Goal: Transaction & Acquisition: Subscribe to service/newsletter

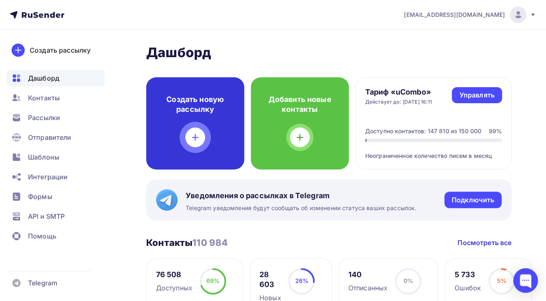
click at [188, 131] on div "Создать новую рассылку" at bounding box center [195, 123] width 98 height 92
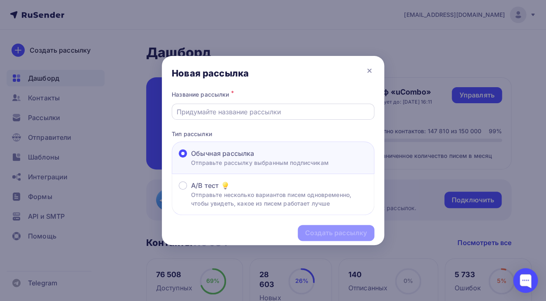
click at [226, 114] on input "text" at bounding box center [273, 112] width 193 height 10
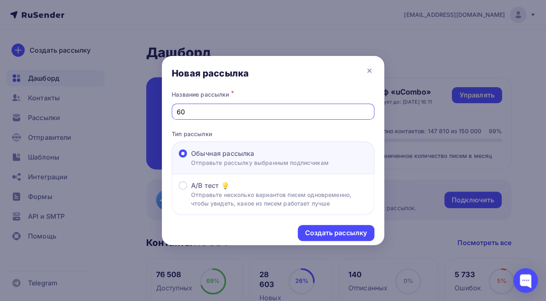
type input "6"
type input "50ю"
click at [311, 232] on div "Создать рассылку" at bounding box center [336, 232] width 62 height 9
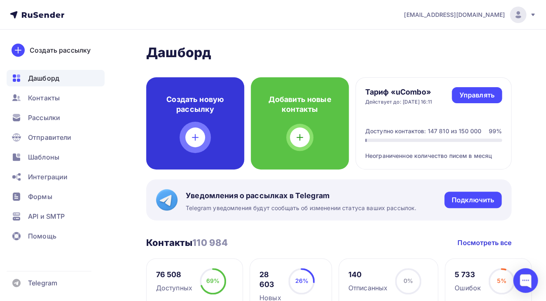
click at [186, 135] on div "Создать новую рассылку" at bounding box center [195, 123] width 98 height 92
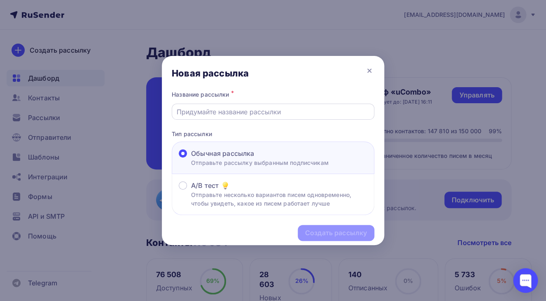
click at [248, 113] on input "text" at bounding box center [273, 112] width 193 height 10
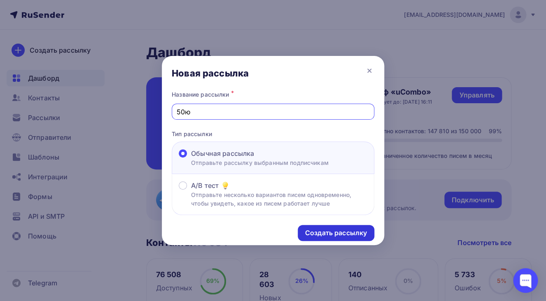
type input "50ю"
click at [330, 240] on div "Создать рассылку" at bounding box center [336, 233] width 77 height 16
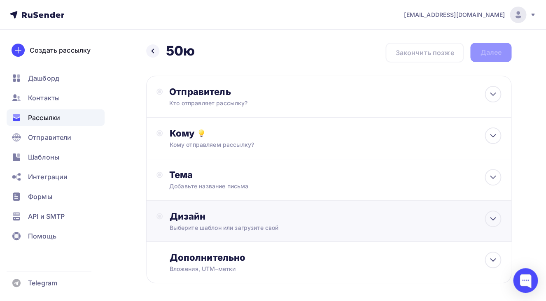
click at [303, 216] on div "Дизайн" at bounding box center [335, 217] width 332 height 12
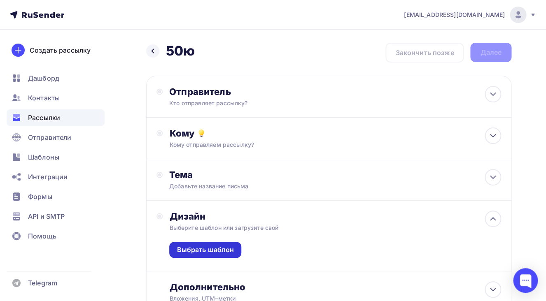
click at [219, 252] on div "Выбрать шаблон" at bounding box center [205, 249] width 57 height 9
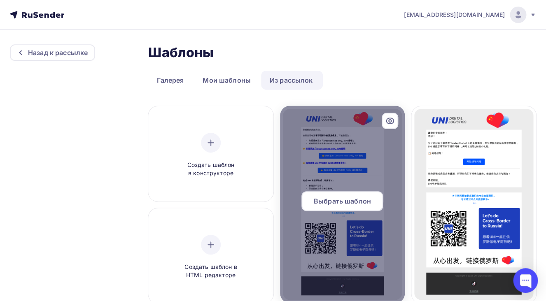
click at [336, 202] on span "Выбрать шаблон" at bounding box center [342, 201] width 57 height 10
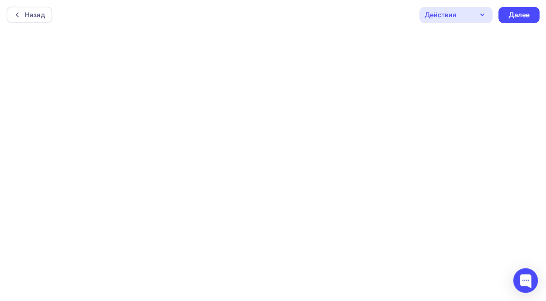
scroll to position [2, 0]
click at [519, 16] on div "Далее" at bounding box center [518, 12] width 21 height 9
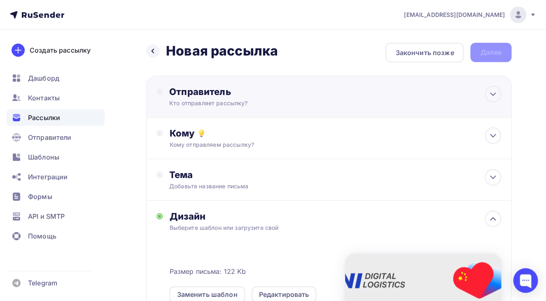
click at [255, 104] on div "Кто отправляет рассылку?" at bounding box center [249, 103] width 161 height 8
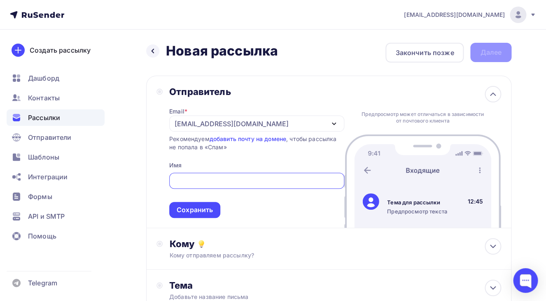
click at [261, 119] on div "[EMAIL_ADDRESS][DOMAIN_NAME]" at bounding box center [256, 124] width 175 height 16
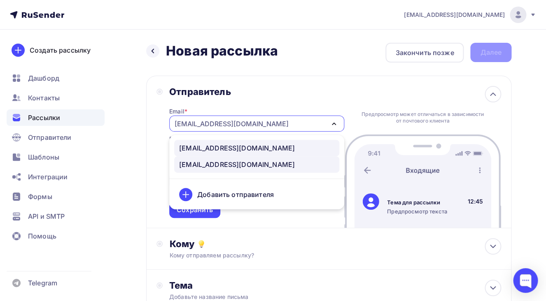
click at [249, 145] on div "[EMAIL_ADDRESS][DOMAIN_NAME]" at bounding box center [237, 148] width 116 height 10
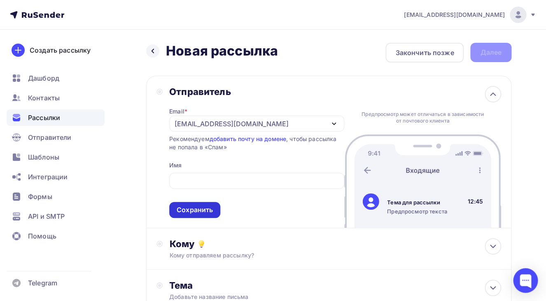
click at [207, 211] on div "Сохранить" at bounding box center [195, 209] width 36 height 9
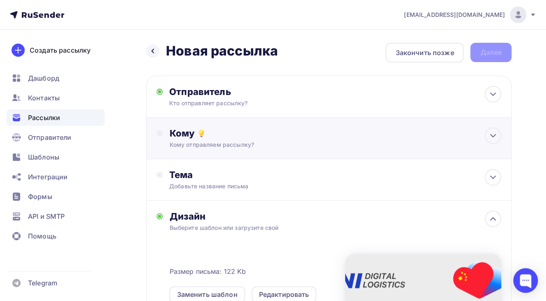
click at [227, 143] on div "Кому отправляем рассылку?" at bounding box center [318, 145] width 298 height 8
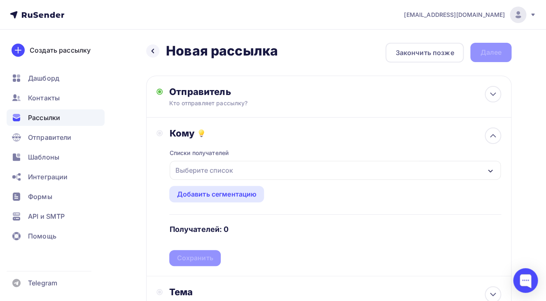
click at [220, 168] on div "Выберите список" at bounding box center [204, 170] width 64 height 15
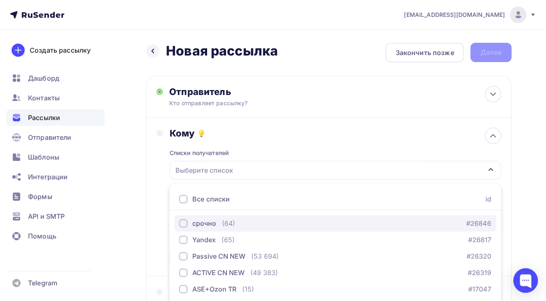
click at [183, 226] on div "button" at bounding box center [183, 223] width 8 height 8
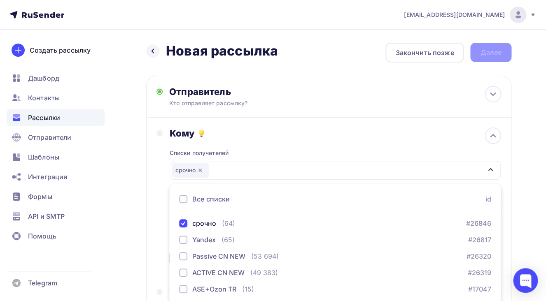
click at [147, 226] on div "Кому Списки получателей срочно Все списки id срочно (64) #26846 Yandex (65) #26…" at bounding box center [328, 197] width 365 height 159
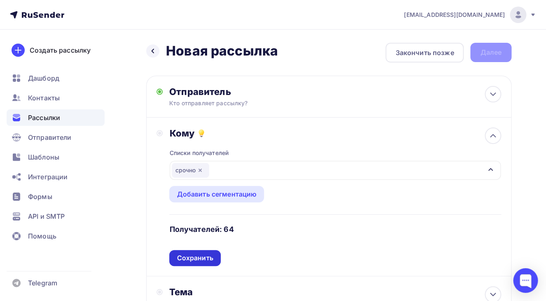
click at [196, 256] on div "Сохранить" at bounding box center [195, 258] width 36 height 9
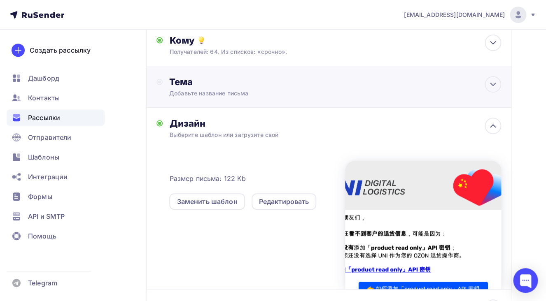
scroll to position [95, 0]
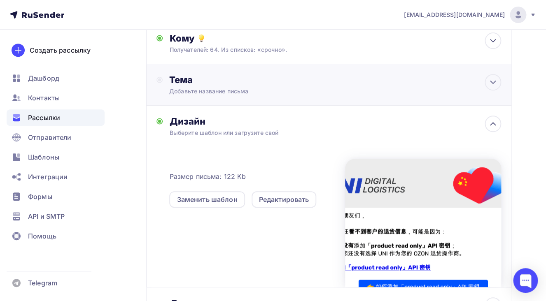
click at [204, 66] on div "Тема Добавьте название письма" at bounding box center [328, 85] width 365 height 42
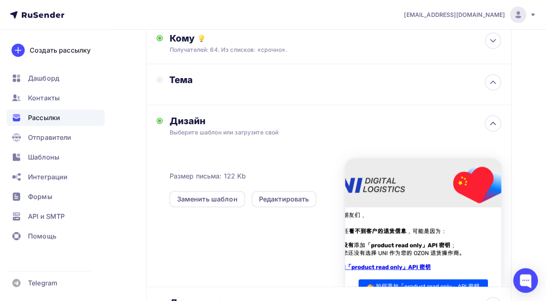
click at [200, 100] on div "Тема" at bounding box center [328, 84] width 365 height 41
click at [202, 91] on div "Тема" at bounding box center [243, 84] width 175 height 21
click at [175, 80] on div "Тема" at bounding box center [250, 80] width 163 height 12
click at [190, 84] on div "Тема" at bounding box center [250, 80] width 163 height 12
click at [490, 88] on div at bounding box center [492, 82] width 16 height 16
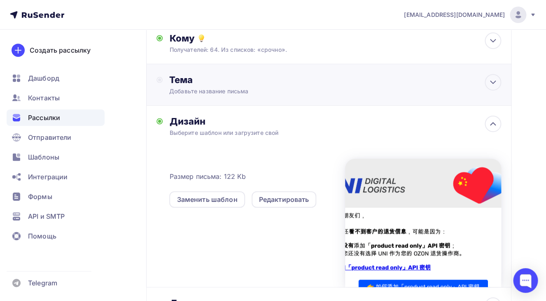
click at [251, 95] on div "Добавьте название письма" at bounding box center [242, 91] width 147 height 8
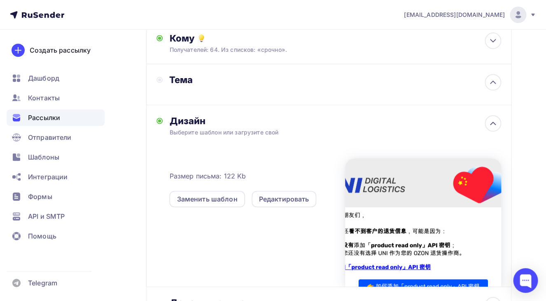
click at [236, 168] on div "Размер письма: 122 Kb Заменить шаблон Редактировать" at bounding box center [257, 179] width 176 height 58
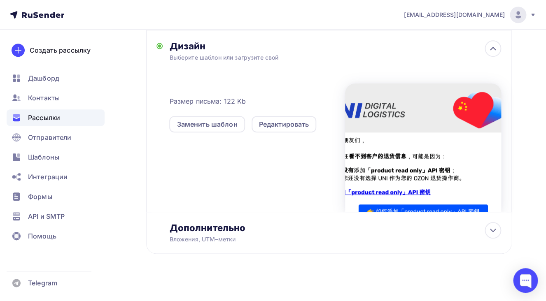
scroll to position [0, 0]
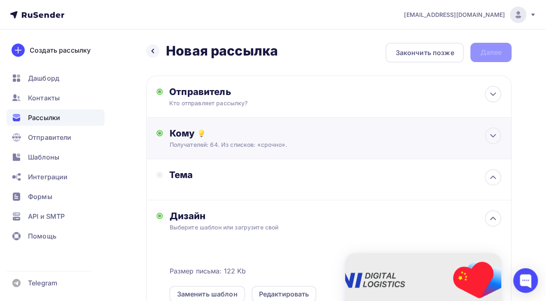
click at [263, 157] on div "Кому Получателей: 64. Из списков: «срочно». Списки получателей срочно Все списк…" at bounding box center [328, 139] width 365 height 42
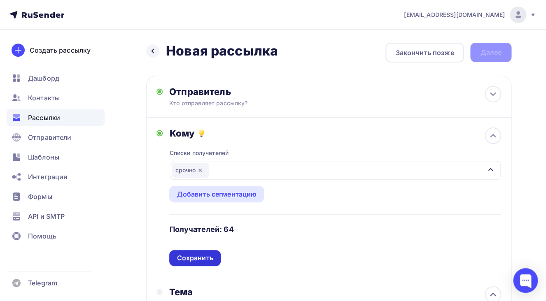
click at [208, 258] on div "Сохранить" at bounding box center [195, 258] width 36 height 9
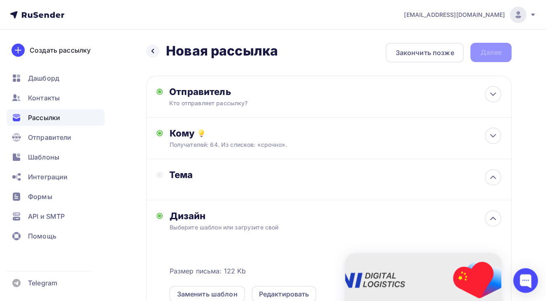
click at [161, 179] on div "Тема" at bounding box center [243, 175] width 175 height 12
click at [161, 177] on icon at bounding box center [159, 175] width 6 height 7
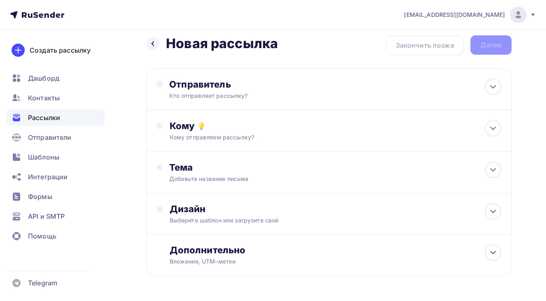
scroll to position [37, 0]
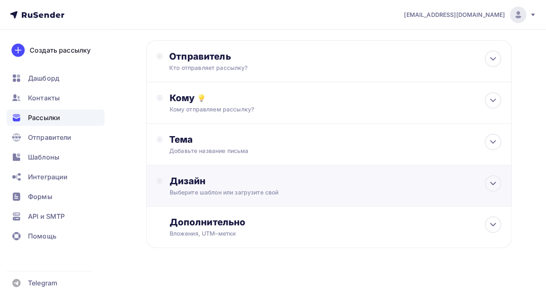
click at [265, 184] on div "Дизайн" at bounding box center [335, 181] width 332 height 12
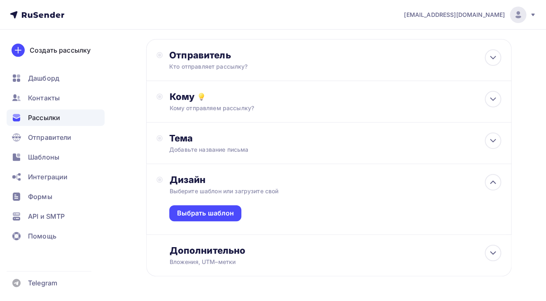
click at [194, 206] on div "Выбрать шаблон" at bounding box center [335, 214] width 332 height 39
click at [198, 216] on div "Выбрать шаблон" at bounding box center [205, 213] width 57 height 9
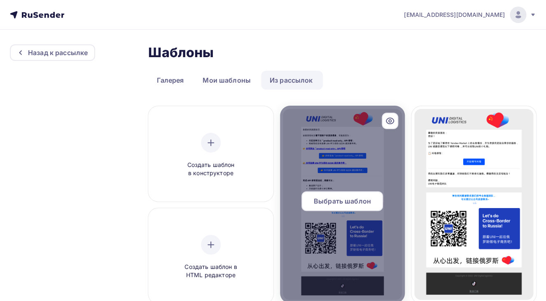
click at [328, 195] on div "Выбрать шаблон" at bounding box center [341, 201] width 81 height 20
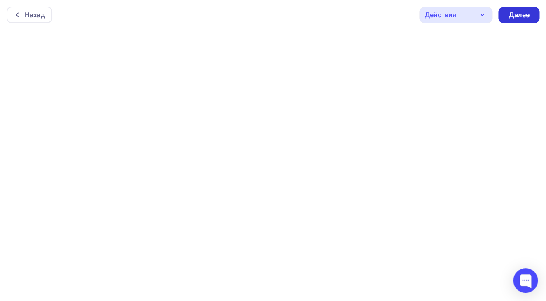
click at [518, 18] on div "Далее" at bounding box center [518, 14] width 21 height 9
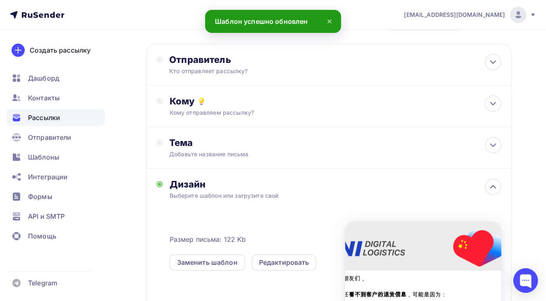
scroll to position [33, 0]
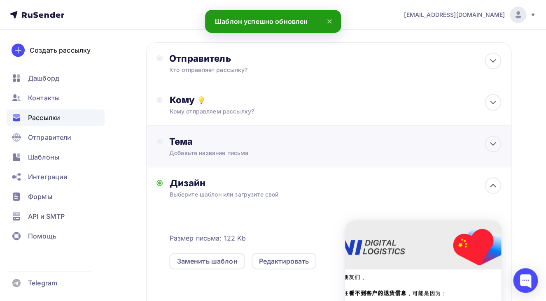
click at [284, 152] on div "Добавьте название письма" at bounding box center [242, 153] width 147 height 8
click at [493, 149] on icon at bounding box center [493, 144] width 10 height 10
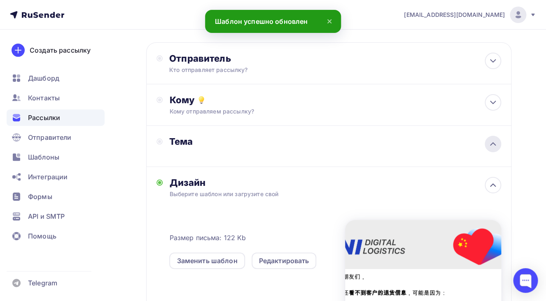
click at [493, 149] on icon at bounding box center [493, 144] width 10 height 10
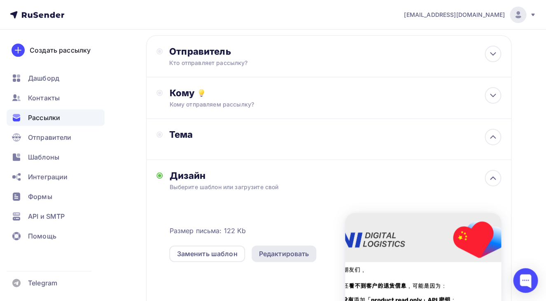
scroll to position [96, 0]
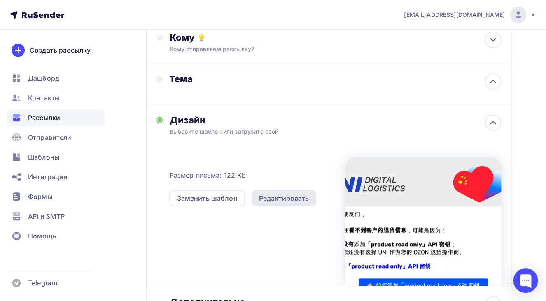
click at [282, 195] on div "Редактировать" at bounding box center [284, 198] width 50 height 10
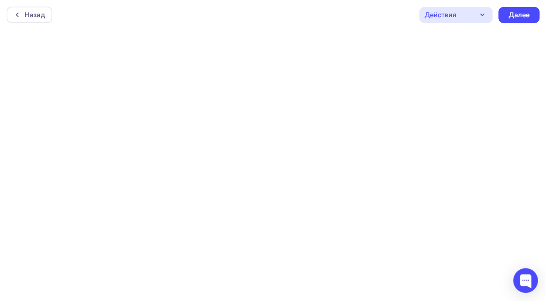
click at [474, 13] on div "Действия" at bounding box center [455, 15] width 73 height 16
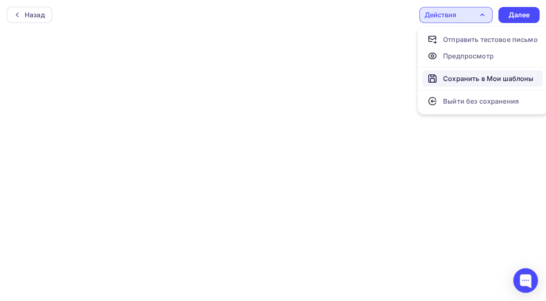
click at [467, 77] on div "Сохранить в Мои шаблоны" at bounding box center [488, 79] width 90 height 10
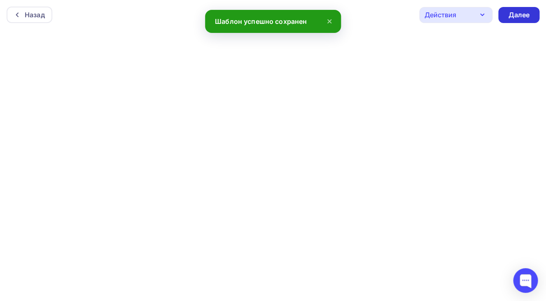
click at [531, 20] on div "Далее" at bounding box center [518, 15] width 41 height 16
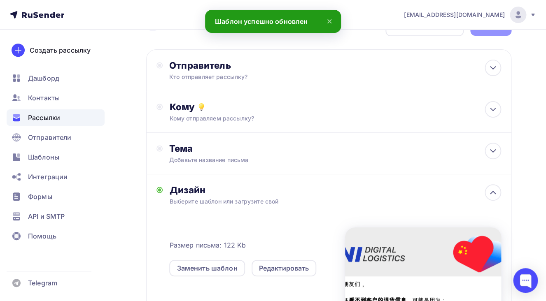
scroll to position [42, 0]
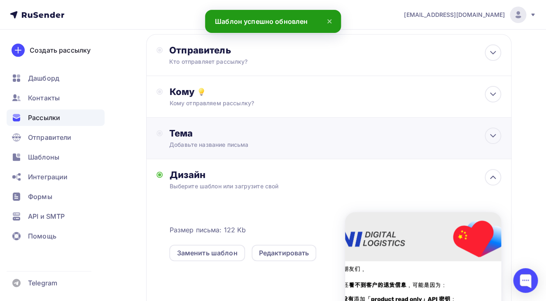
click at [258, 140] on div "Добавьте название письма" at bounding box center [250, 144] width 163 height 10
click at [255, 103] on div "Кому отправляем рассылку?" at bounding box center [318, 103] width 298 height 8
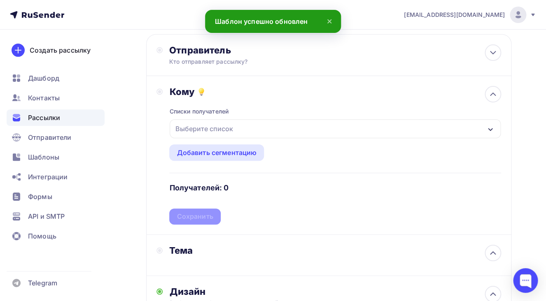
click at [278, 220] on div "Списки получателей Выберите список Все списки id срочно (64) #26846 Yandex (65)…" at bounding box center [335, 161] width 332 height 127
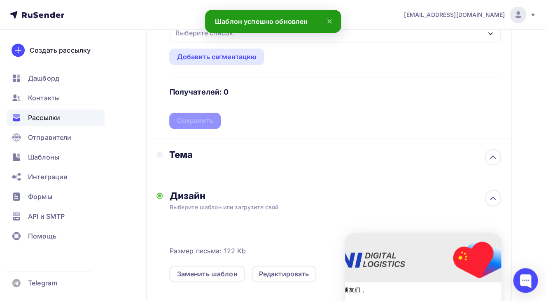
scroll to position [186, 0]
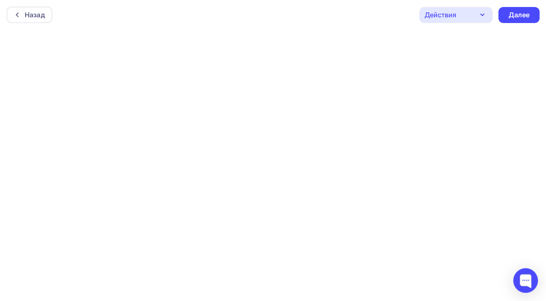
scroll to position [33, 0]
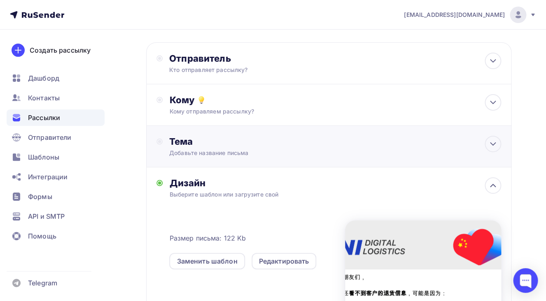
click at [240, 159] on div "Тема Добавьте название письма" at bounding box center [328, 147] width 365 height 42
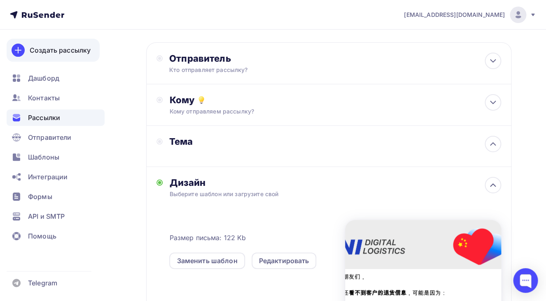
click at [27, 44] on link "Создать рассылку" at bounding box center [53, 50] width 93 height 23
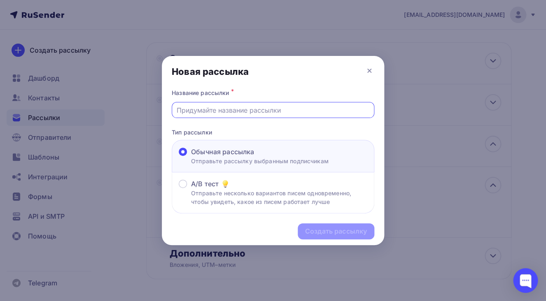
click at [216, 111] on input "text" at bounding box center [273, 110] width 193 height 10
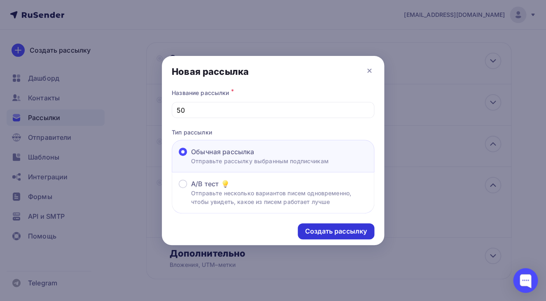
click at [328, 234] on div "Создать рассылку" at bounding box center [336, 231] width 62 height 9
click at [210, 116] on div "50" at bounding box center [273, 110] width 202 height 16
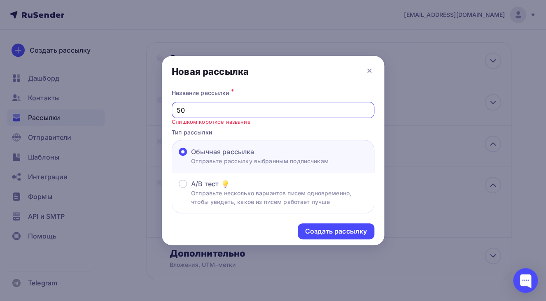
click at [203, 114] on input "50" at bounding box center [273, 110] width 193 height 10
type input "50 срочно повтор"
click at [350, 237] on div "Создать рассылку" at bounding box center [336, 231] width 77 height 16
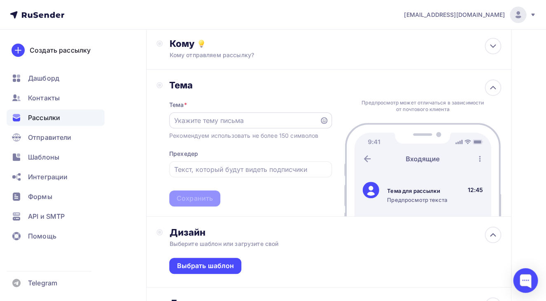
scroll to position [84, 0]
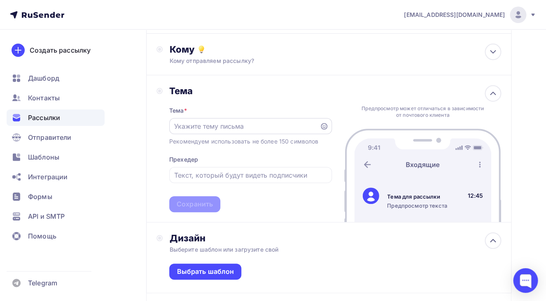
click at [249, 122] on input "text" at bounding box center [244, 126] width 141 height 10
paste input "添加 API 密钥，立即领取 50 元 UNI 钱包奖励！"
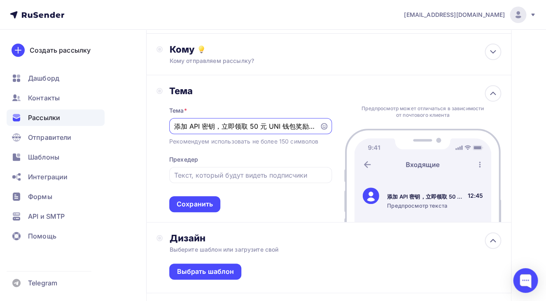
type input "添加 API 密钥，立即领取 50 元 UNI 钱包奖励！"
click at [224, 177] on input "text" at bounding box center [250, 175] width 153 height 10
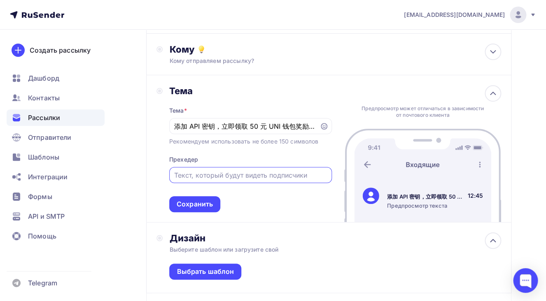
paste input "快来领取 50 元！只需添加 API 密钥"
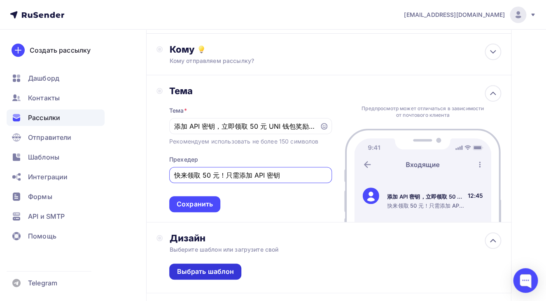
type input "快来领取 50 元！只需添加 API 密钥"
click at [214, 271] on div "Выбрать шаблон" at bounding box center [205, 271] width 57 height 9
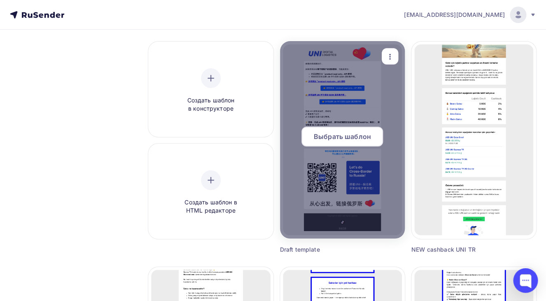
scroll to position [70, 0]
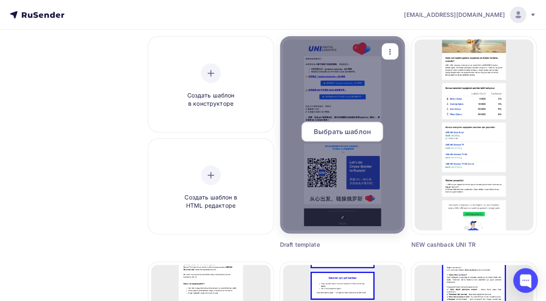
click at [330, 130] on span "Выбрать шаблон" at bounding box center [342, 132] width 57 height 10
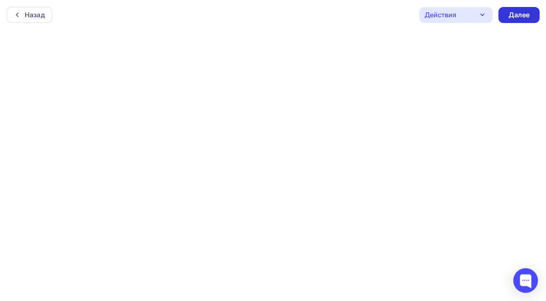
click at [510, 23] on div "Действия Отправить тестовое письмо Предпросмотр Сохранить в Мои шаблоны Выйти б…" at bounding box center [479, 15] width 120 height 16
click at [518, 17] on div "Далее" at bounding box center [518, 14] width 21 height 9
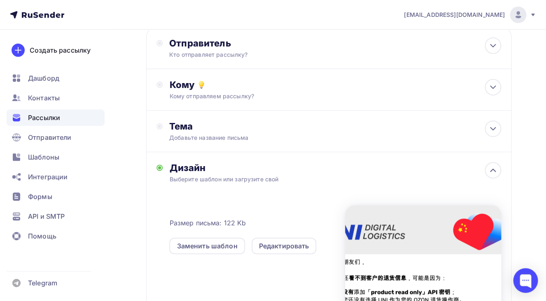
scroll to position [30, 0]
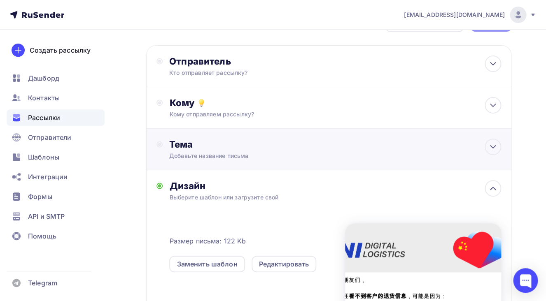
click at [224, 151] on div "Тема Добавьте название письма Тема * Рекомендуем использовать не более 150 симв…" at bounding box center [250, 149] width 163 height 21
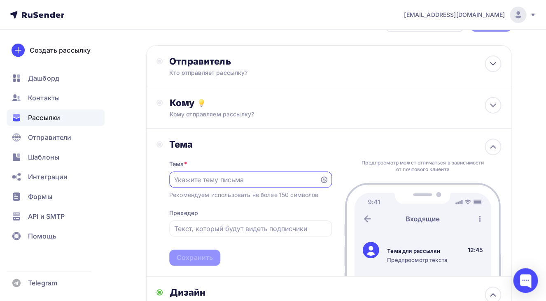
scroll to position [0, 0]
paste input "快来领取 50 元！只需添加 API 密钥"
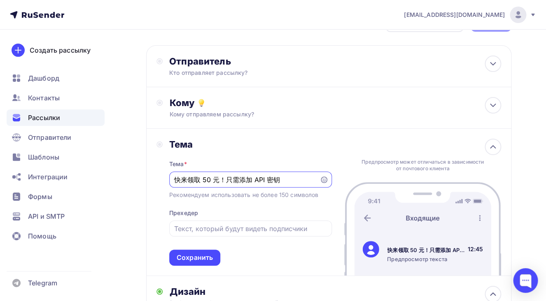
type input "快来领取 50 元！只需添加 API 密钥"
click at [216, 232] on input "text" at bounding box center [250, 229] width 153 height 10
paste input "添加 API 密钥，立即领取 50 元 UNI 钱包奖励！"
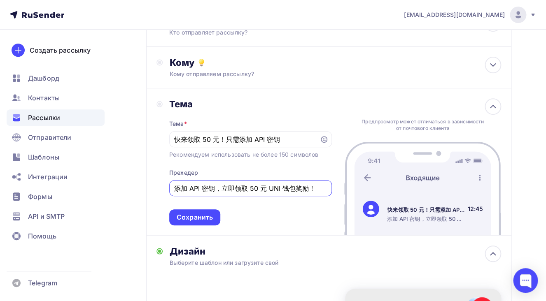
scroll to position [72, 0]
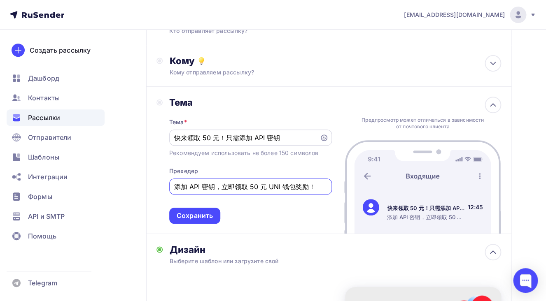
type input "添加 API 密钥，立即领取 50 元 UNI 钱包奖励！"
drag, startPoint x: 285, startPoint y: 135, endPoint x: 170, endPoint y: 136, distance: 114.8
click at [174, 136] on input "快来领取 50 元！只需添加 API 密钥" at bounding box center [244, 138] width 141 height 10
click at [285, 138] on input "快来领取 50 元！只需添加 API 密钥" at bounding box center [244, 138] width 141 height 10
paste input "添加 API 密钥，立即领取 50 元 UNI 钱包奖励！"
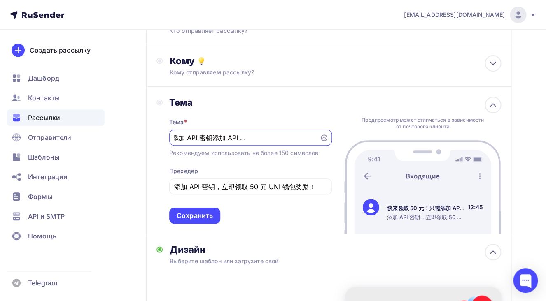
scroll to position [0, 0]
drag, startPoint x: 176, startPoint y: 138, endPoint x: 140, endPoint y: 133, distance: 35.9
click at [174, 133] on input "快来领取 50 元！只需添加 API 密钥添加 API 密钥，立即领取 50 元 UNI 钱包奖励！" at bounding box center [244, 138] width 141 height 10
type input "添加 API 密钥，立即领取 50 元 UNI 钱包奖励！"
click at [244, 185] on input "添加 API 密钥，立即领取 50 元 UNI 钱包奖励！" at bounding box center [250, 187] width 153 height 10
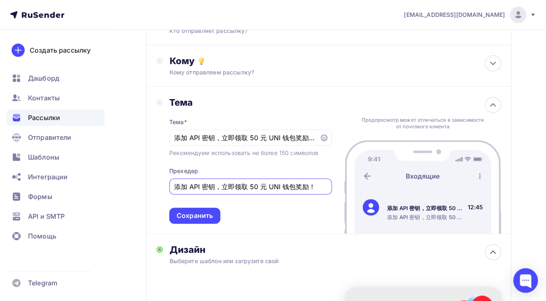
drag, startPoint x: 316, startPoint y: 183, endPoint x: 145, endPoint y: 179, distance: 171.7
click at [174, 182] on input "添加 API 密钥，立即领取 50 元 UNI 钱包奖励！" at bounding box center [250, 187] width 153 height 10
paste input "快来领取 50 元！只需添加 API 密钥"
drag, startPoint x: 222, startPoint y: 189, endPoint x: 362, endPoint y: 198, distance: 140.7
click at [327, 192] on input "快来领取 50 元！只需添加 API 密钥" at bounding box center [250, 187] width 153 height 10
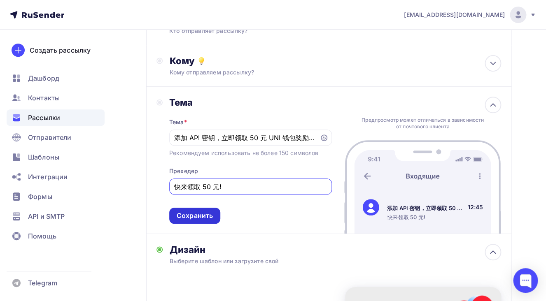
type input "快来领取 50 元!"
click at [208, 216] on div "Сохранить" at bounding box center [195, 215] width 36 height 9
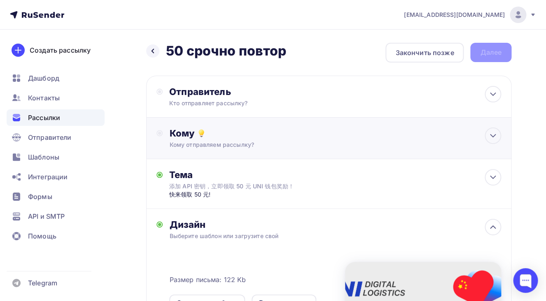
click at [297, 148] on div "Кому отправляем рассылку?" at bounding box center [318, 145] width 298 height 8
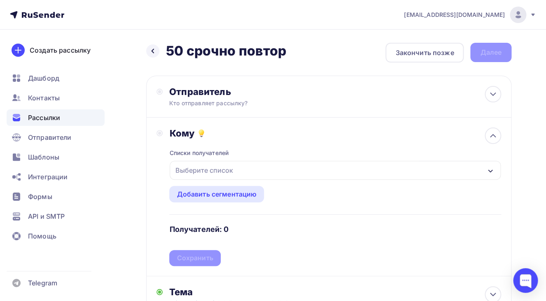
click at [232, 170] on div "Выберите список" at bounding box center [204, 170] width 64 height 15
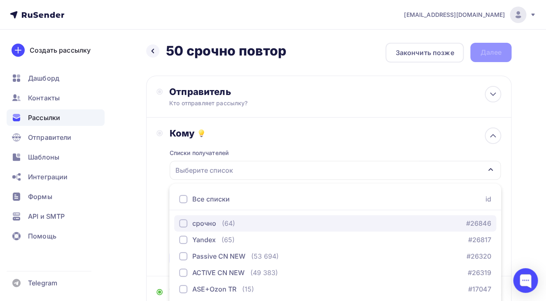
click at [193, 221] on div "срочно" at bounding box center [204, 224] width 24 height 10
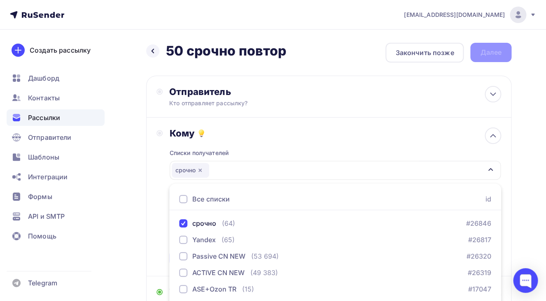
click at [148, 226] on div "Кому Списки получателей срочно Все списки id срочно (64) #26846 Yandex (65) #26…" at bounding box center [328, 197] width 365 height 159
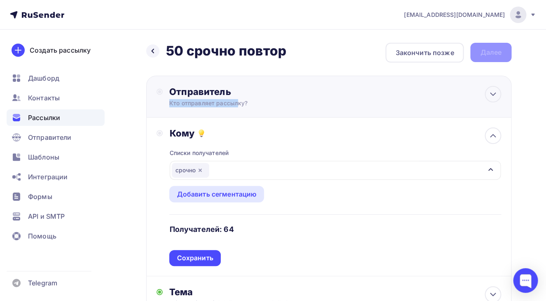
click at [194, 99] on div "Отправитель Кто отправляет рассылку? Email * olennikova@unitrade.su noreply@uni…" at bounding box center [258, 96] width 178 height 21
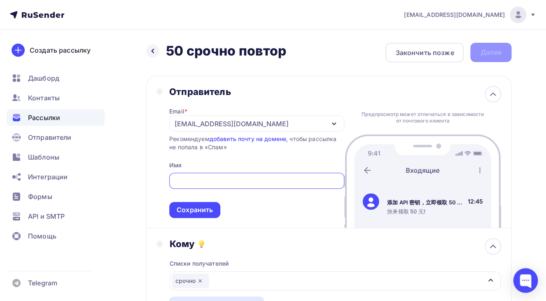
click at [214, 123] on div "[EMAIL_ADDRESS][DOMAIN_NAME]" at bounding box center [232, 124] width 114 height 10
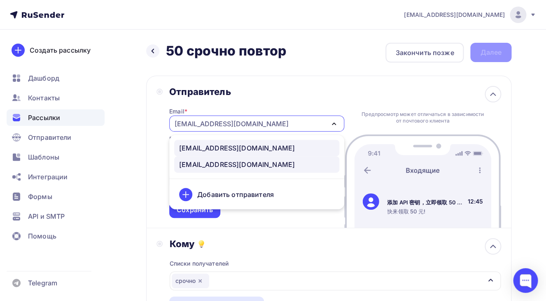
click at [213, 151] on div "noreply@unitrade.space" at bounding box center [237, 148] width 116 height 10
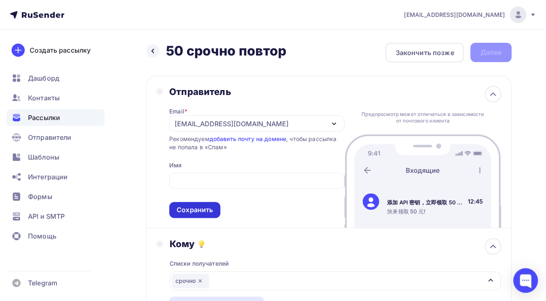
click at [196, 211] on div "Сохранить" at bounding box center [195, 209] width 36 height 9
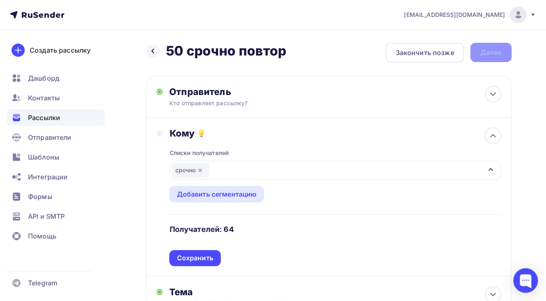
click at [221, 170] on div "срочно" at bounding box center [335, 170] width 331 height 19
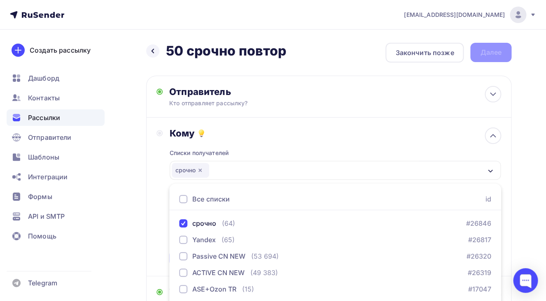
click at [150, 223] on div "Кому Списки получателей срочно Все списки id срочно (64) #26846 Yandex (65) #26…" at bounding box center [328, 197] width 365 height 159
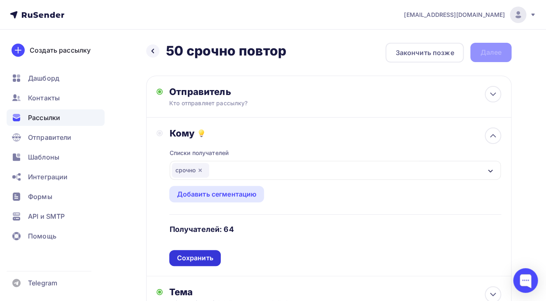
click at [188, 265] on div "Сохранить" at bounding box center [194, 258] width 51 height 16
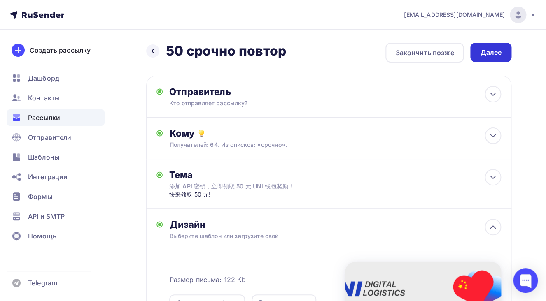
click at [487, 58] on div "Далее" at bounding box center [490, 52] width 41 height 19
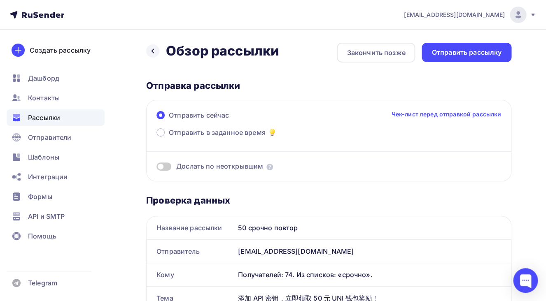
click at [164, 166] on span at bounding box center [163, 167] width 15 height 8
click at [156, 168] on input "checkbox" at bounding box center [156, 168] width 0 height 0
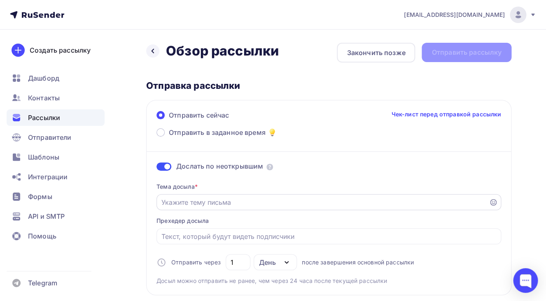
click at [205, 204] on input "Отправить в заданное время" at bounding box center [322, 203] width 323 height 10
paste input "快来领取 50 元！只需添加 API 密钥"
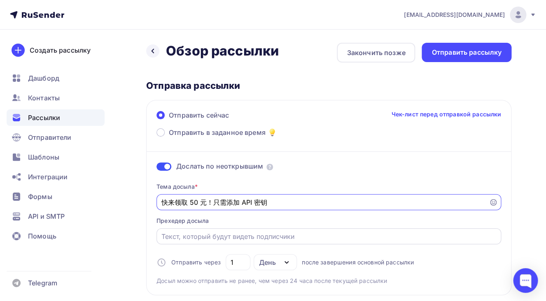
type input "快来领取 50 元！只需添加 API 密钥"
click at [199, 238] on input "Отправить в заданное время" at bounding box center [328, 237] width 335 height 10
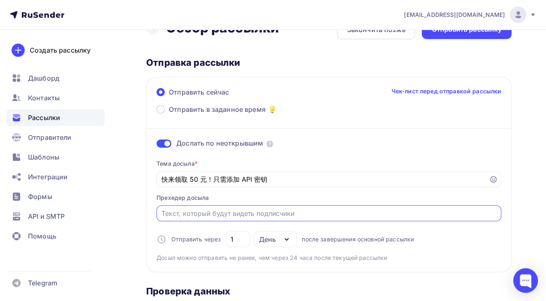
scroll to position [52, 0]
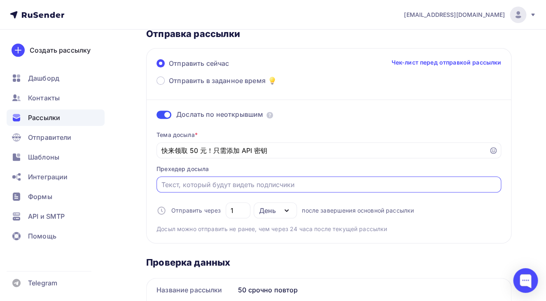
paste input "快来领取 50 元！只需添加 API 密钥"
type input "快来领取 50 元！只需添加 API 密钥"
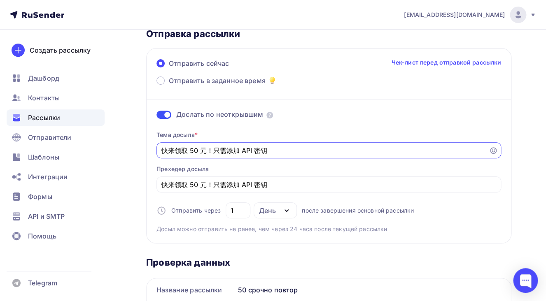
drag, startPoint x: 275, startPoint y: 152, endPoint x: 141, endPoint y: 143, distance: 133.7
click at [161, 146] on input "快来领取 50 元！只需添加 API 密钥" at bounding box center [322, 151] width 323 height 10
paste input "添加 API 密钥，立即领取 50 元 UNI 钱包奖励！"
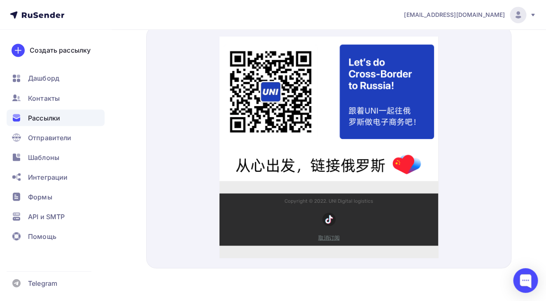
scroll to position [0, 0]
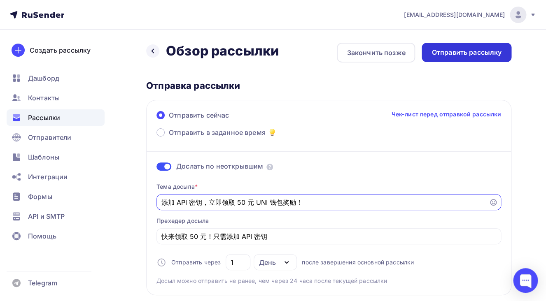
type input "添加 API 密钥，立即领取 50 元 UNI 钱包奖励！"
click at [441, 52] on div "Отправить рассылку" at bounding box center [466, 52] width 70 height 9
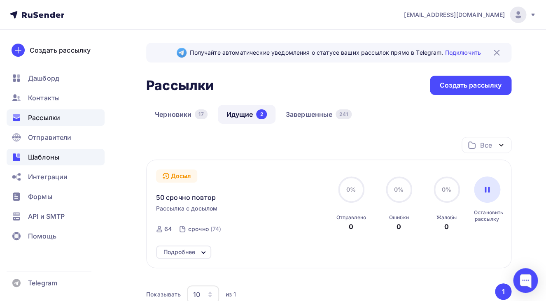
click at [54, 155] on span "Шаблоны" at bounding box center [43, 157] width 31 height 10
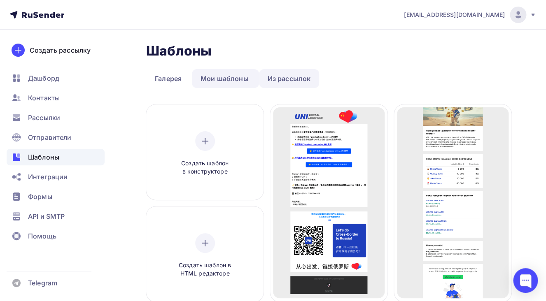
click at [270, 78] on link "Из рассылок" at bounding box center [289, 78] width 60 height 19
click at [274, 80] on link "Из рассылок" at bounding box center [289, 78] width 60 height 19
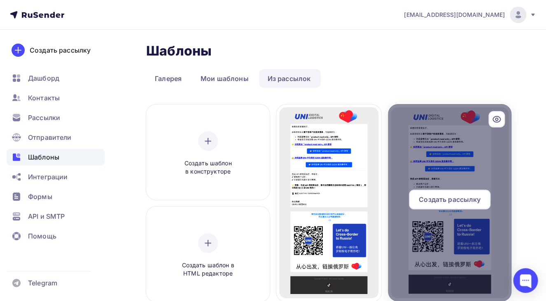
click at [445, 183] on div at bounding box center [449, 203] width 123 height 198
click at [442, 205] on span "Создать рассылку" at bounding box center [450, 200] width 62 height 10
